Goal: Transaction & Acquisition: Purchase product/service

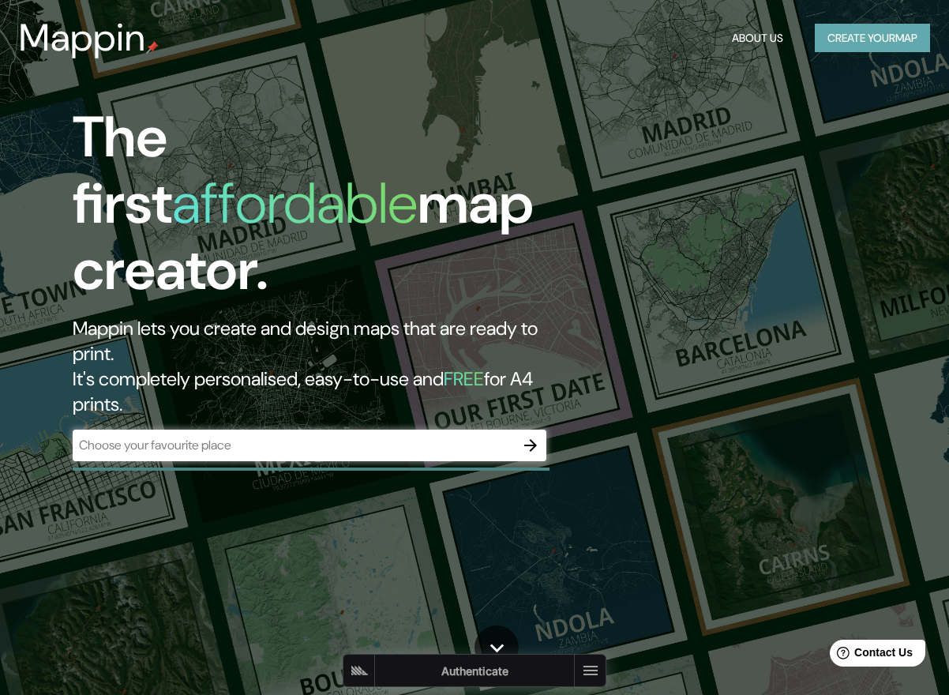
click at [896, 33] on button "Create your map" at bounding box center [872, 38] width 115 height 29
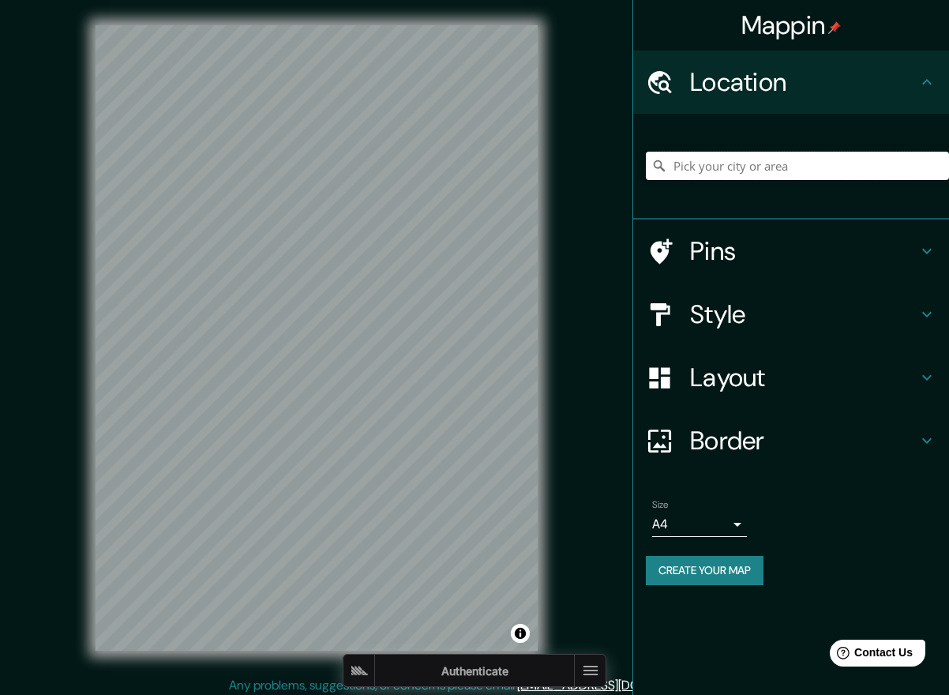
click at [706, 167] on input "Pick your city or area" at bounding box center [797, 166] width 303 height 28
type input "[US_STATE][GEOGRAPHIC_DATA], [US_STATE], [GEOGRAPHIC_DATA]"
